Goal: Transaction & Acquisition: Purchase product/service

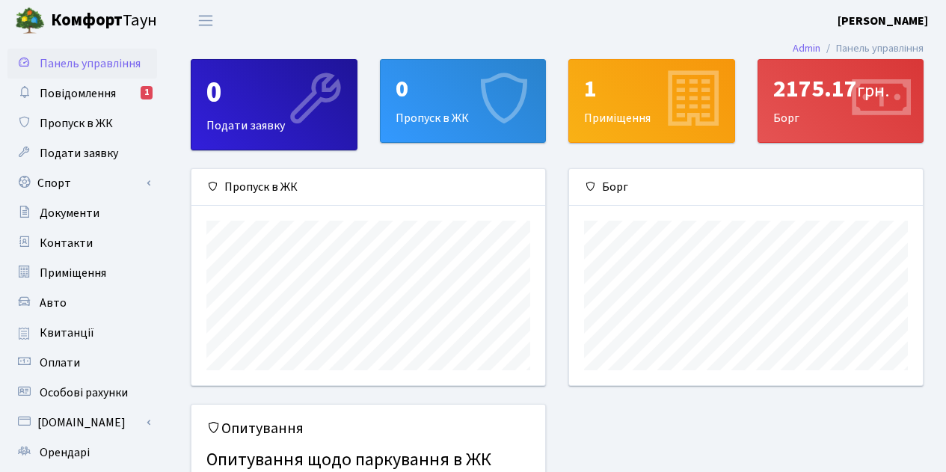
scroll to position [216, 354]
click at [892, 134] on icon at bounding box center [879, 100] width 71 height 71
click at [89, 95] on span "Повідомлення" at bounding box center [78, 93] width 76 height 16
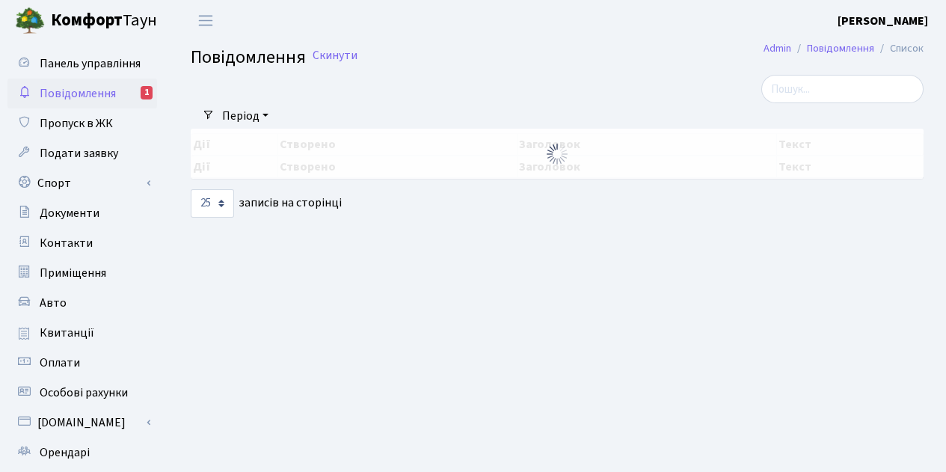
select select "25"
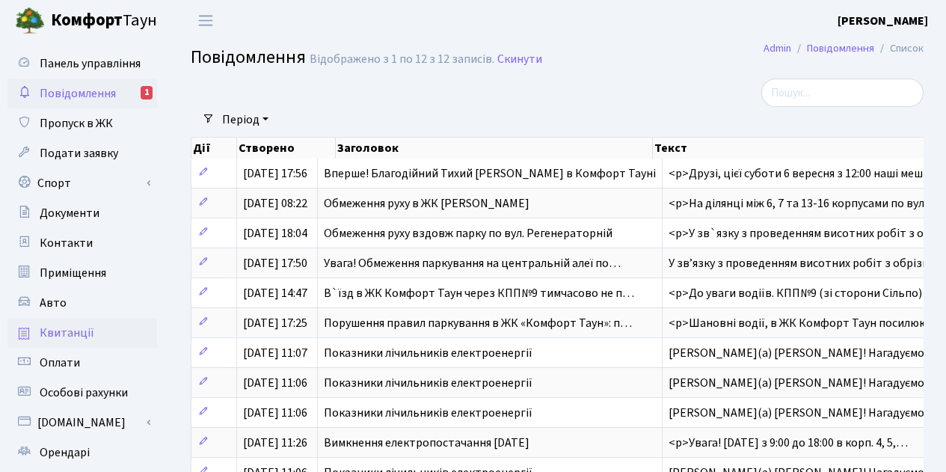
click at [120, 336] on link "Квитанції" at bounding box center [82, 333] width 150 height 30
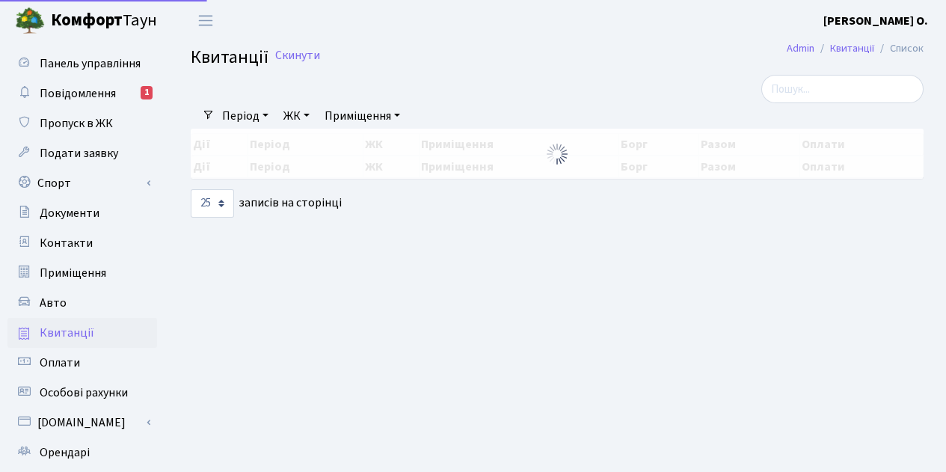
select select "25"
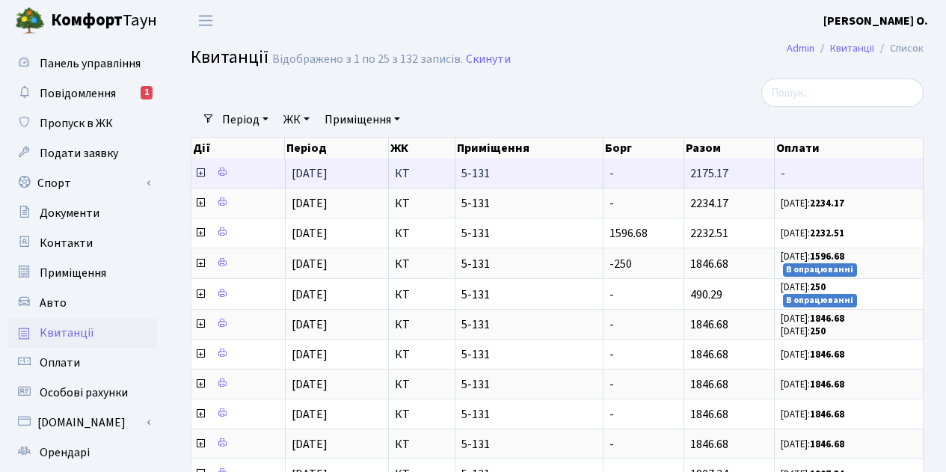
click at [203, 172] on icon at bounding box center [200, 173] width 12 height 12
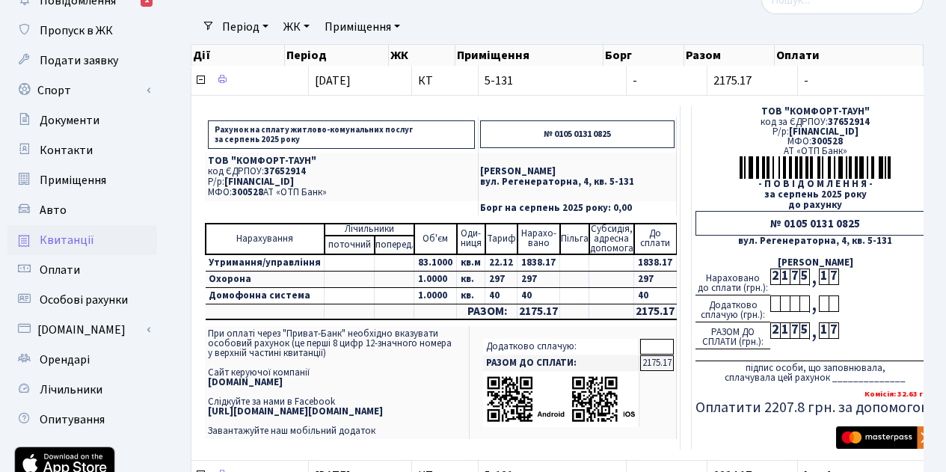
scroll to position [94, 0]
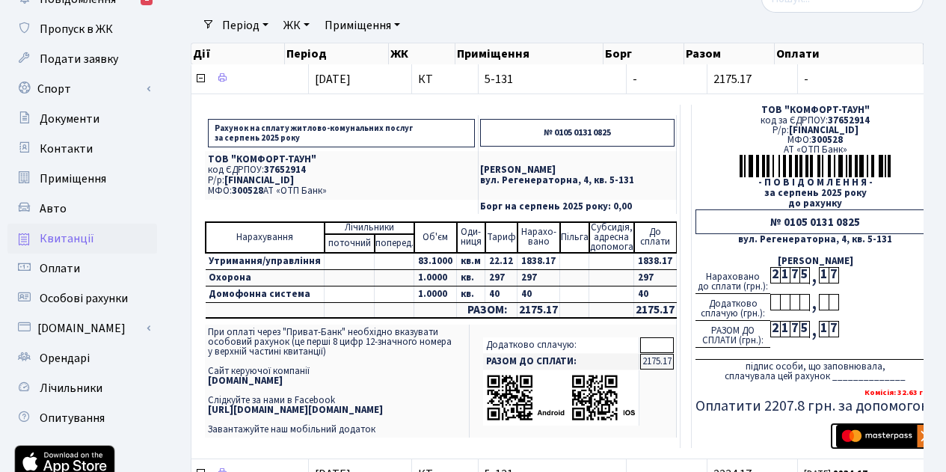
click at [897, 438] on img "submit" at bounding box center [883, 436] width 94 height 22
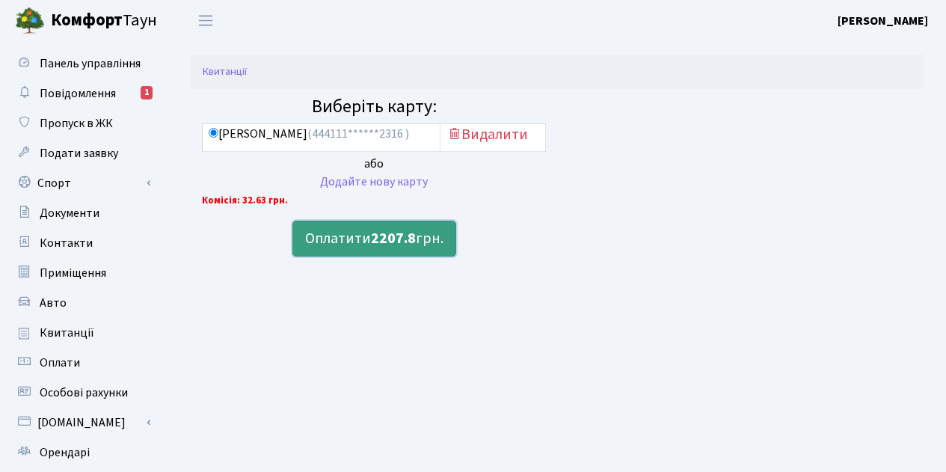
click at [378, 242] on b "2207.8" at bounding box center [393, 238] width 45 height 21
